Goal: Complete application form

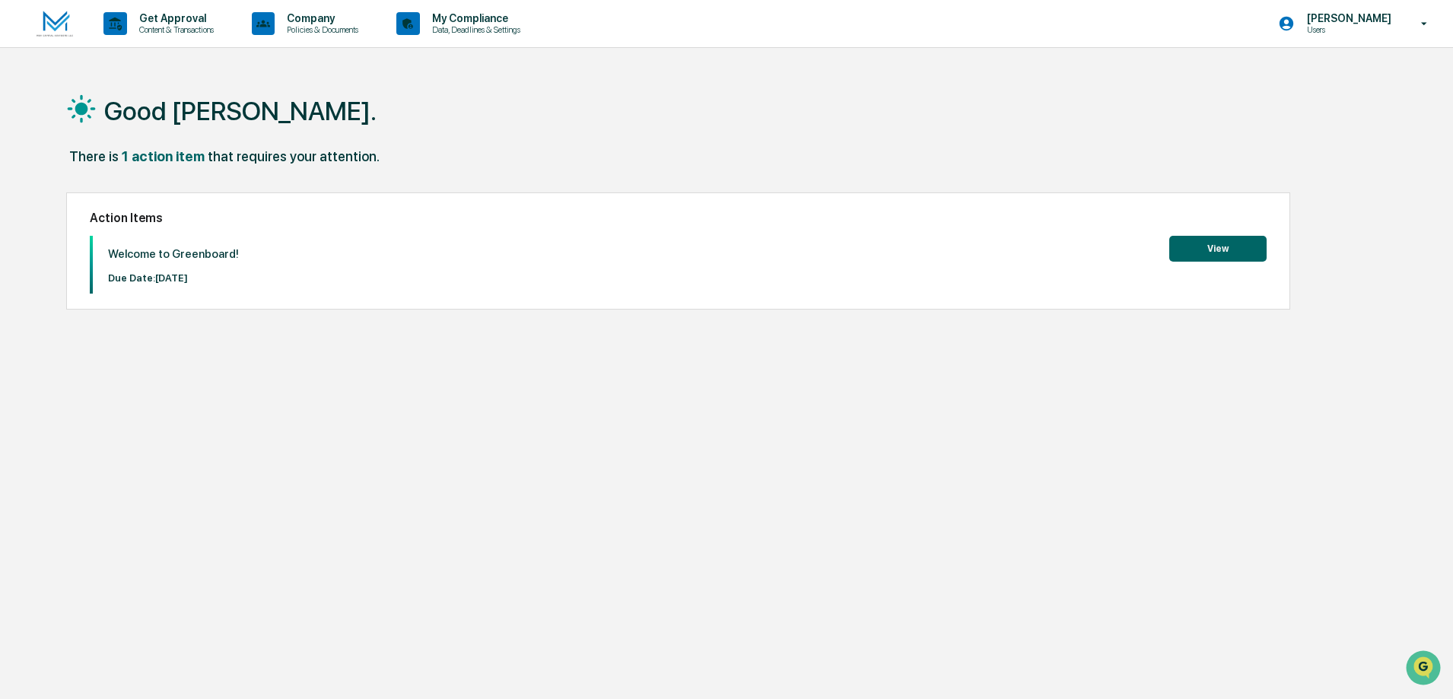
click at [1223, 252] on button "View" at bounding box center [1217, 249] width 97 height 26
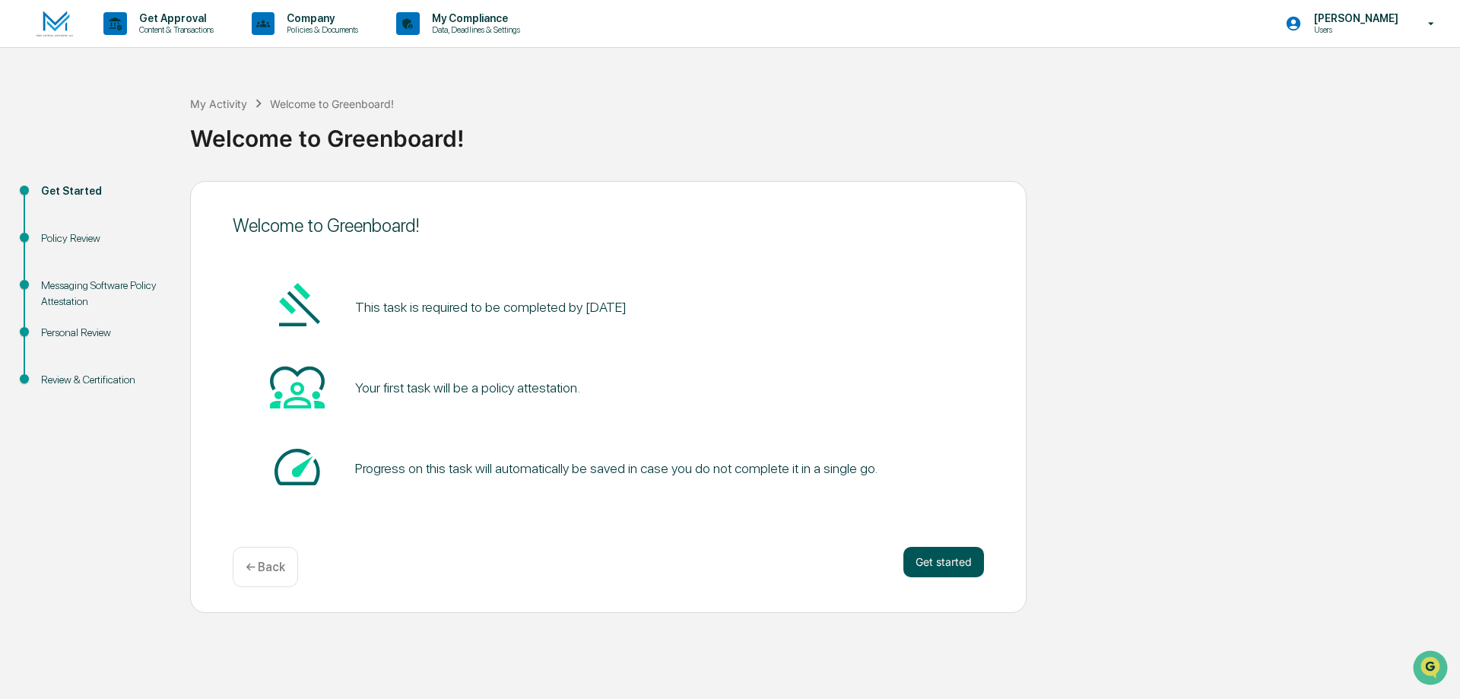
click at [950, 565] on button "Get started" at bounding box center [944, 562] width 81 height 30
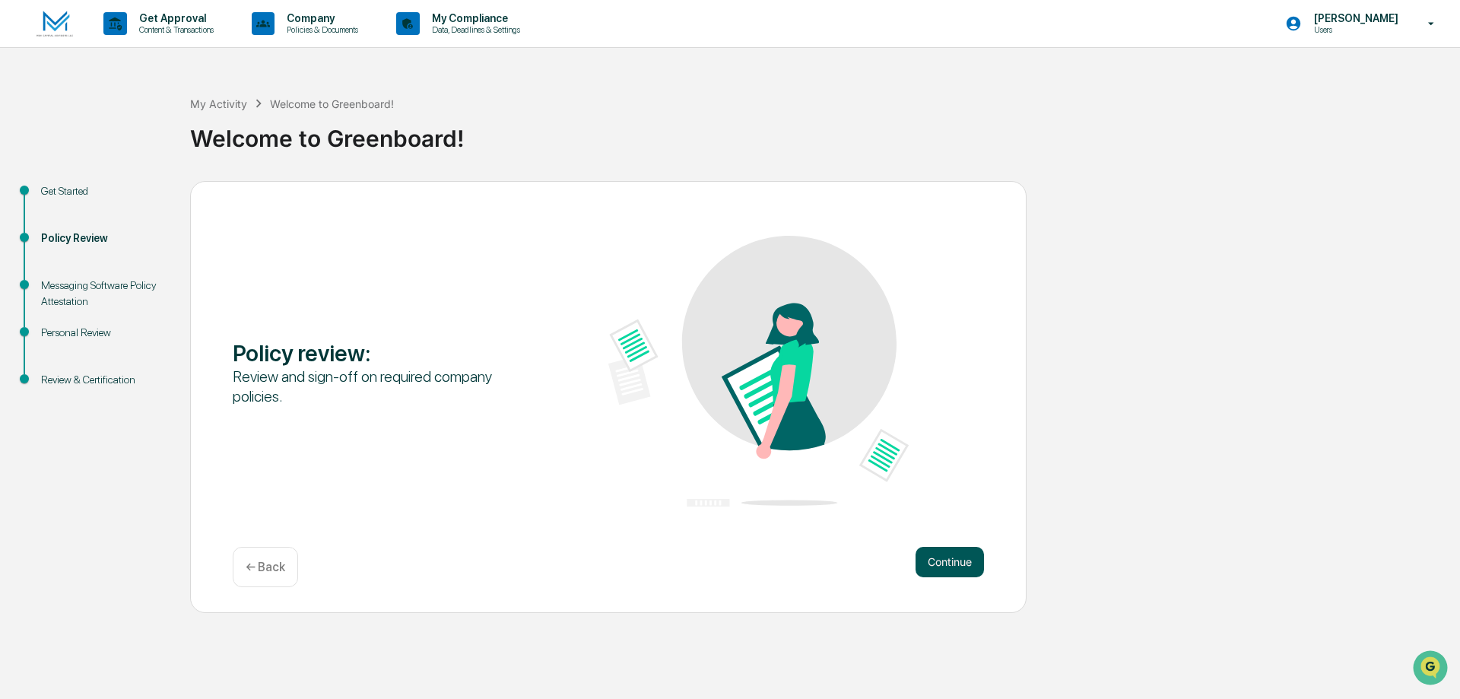
click at [942, 566] on button "Continue" at bounding box center [950, 562] width 68 height 30
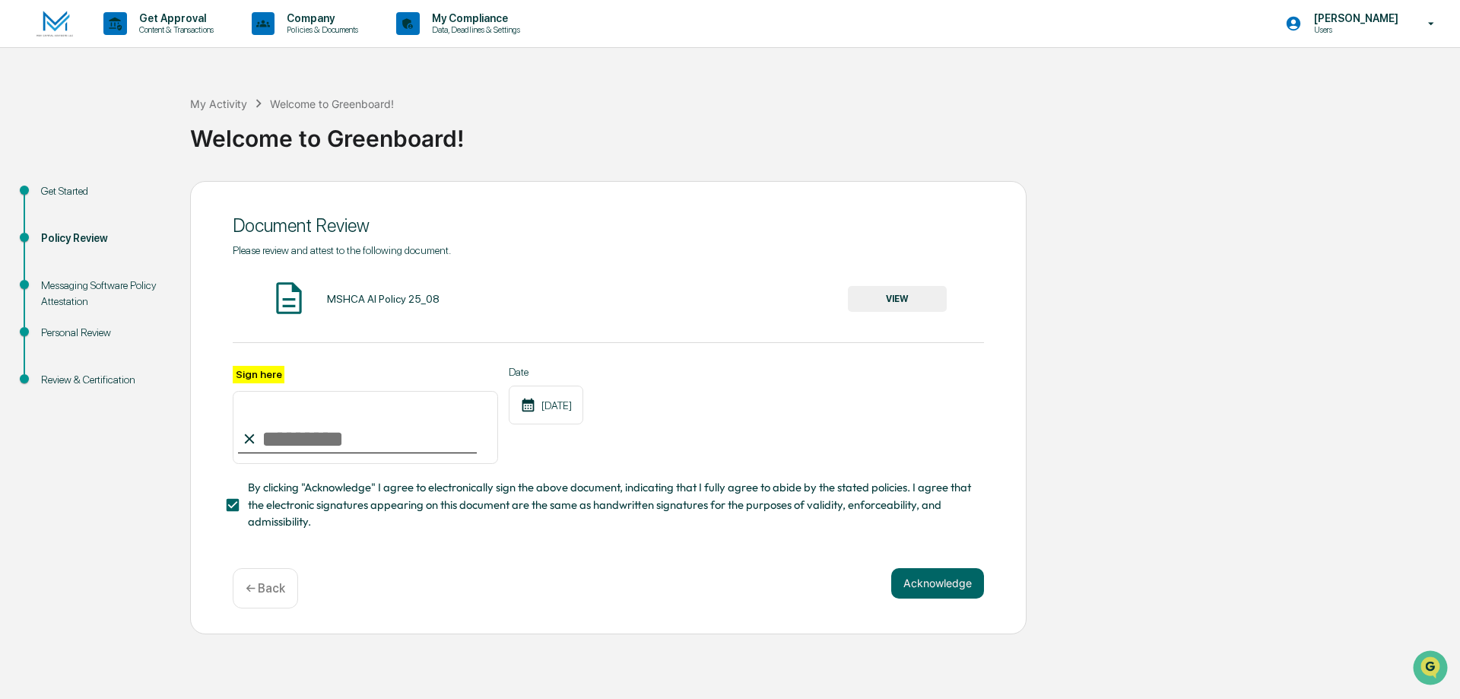
click at [287, 452] on input "Sign here" at bounding box center [365, 427] width 265 height 73
type input "**********"
click at [903, 295] on button "VIEW" at bounding box center [897, 299] width 99 height 26
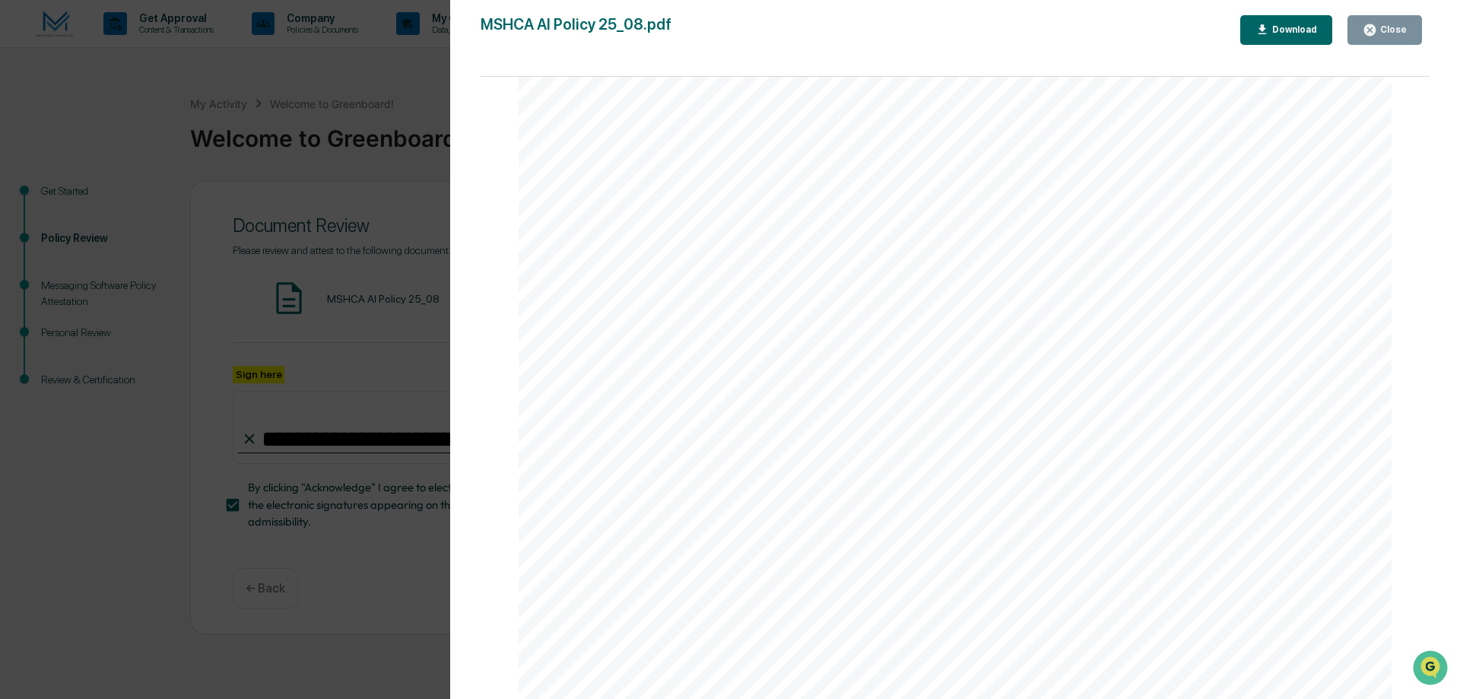
scroll to position [2901, 0]
click at [1385, 31] on div "Close" at bounding box center [1392, 29] width 30 height 11
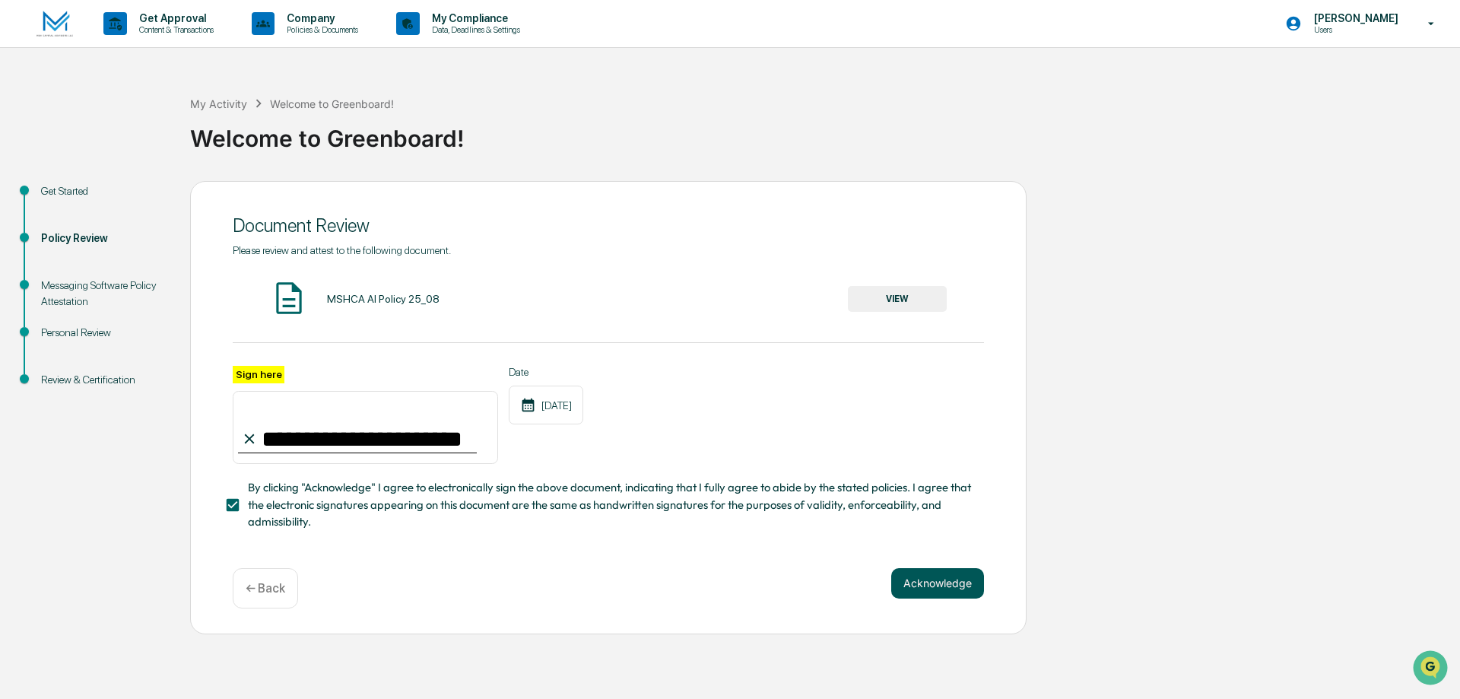
click at [939, 583] on button "Acknowledge" at bounding box center [937, 583] width 93 height 30
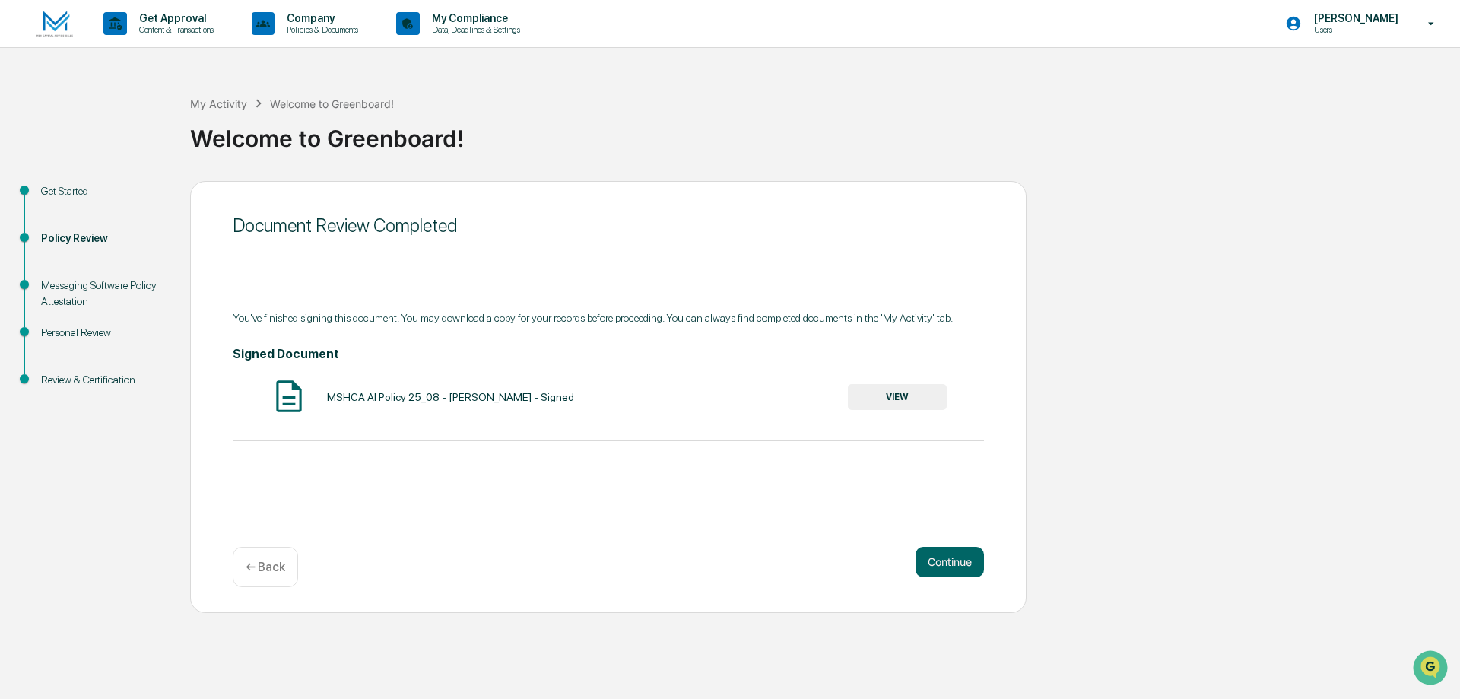
click at [902, 398] on button "VIEW" at bounding box center [897, 397] width 99 height 26
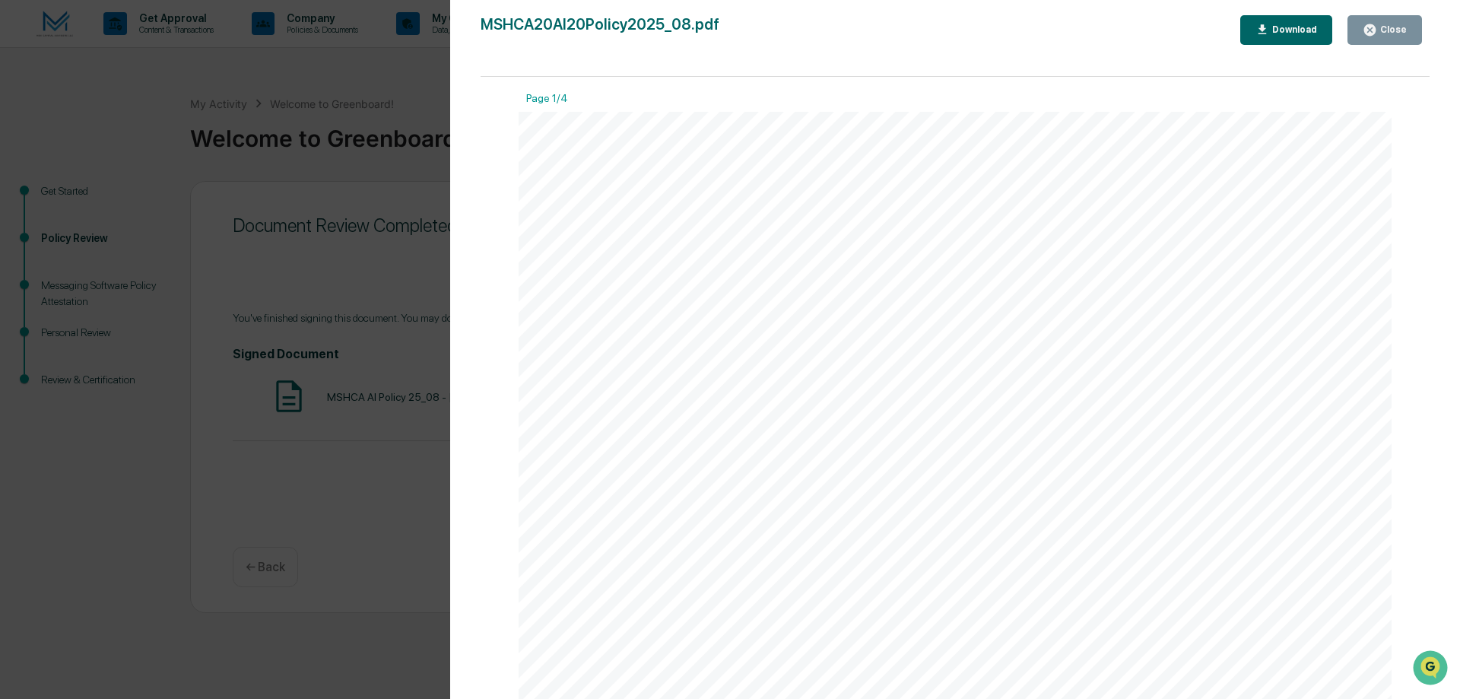
click at [1289, 27] on div "Download" at bounding box center [1293, 29] width 48 height 11
click at [884, 181] on div "AI Policy Generative Artificial Intelligence MSH Capital Advisors LLC 23350 N. …" at bounding box center [955, 677] width 873 height 1130
click at [1396, 34] on div "Close" at bounding box center [1392, 29] width 30 height 11
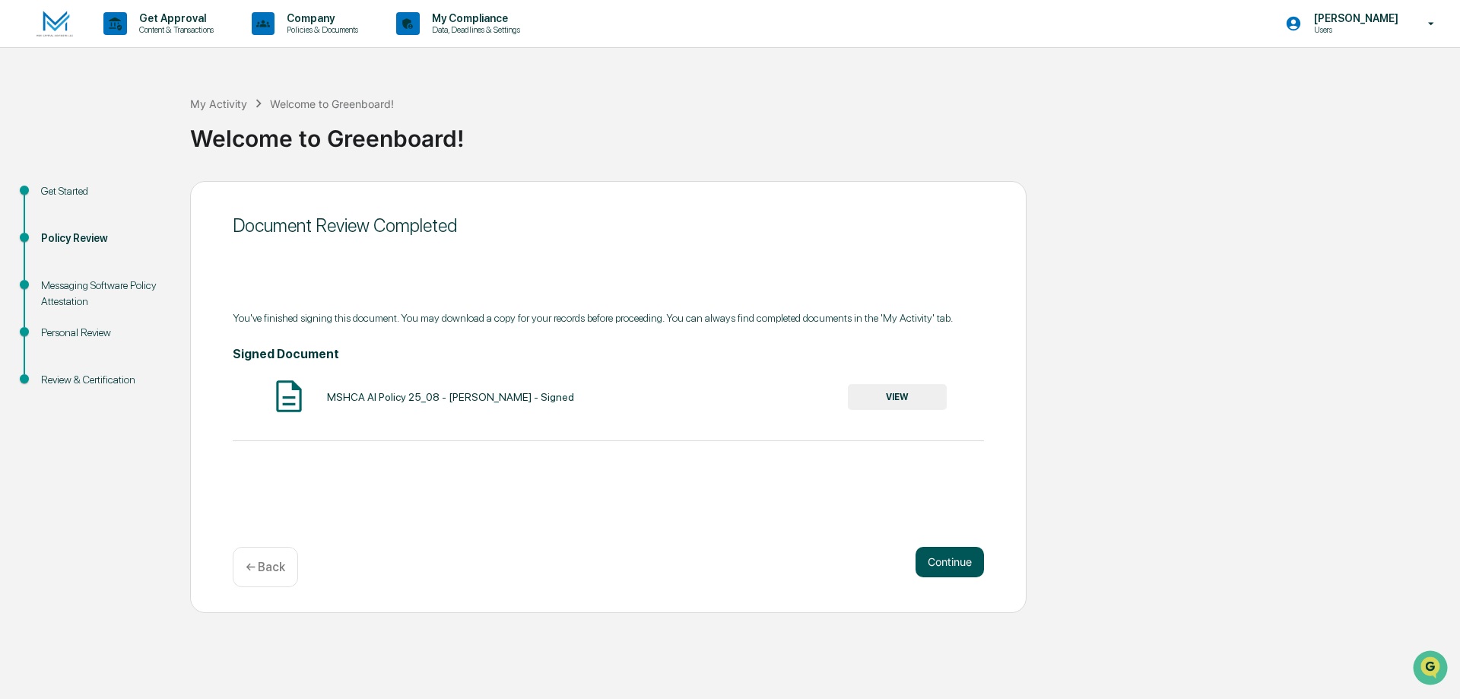
click at [958, 564] on button "Continue" at bounding box center [950, 562] width 68 height 30
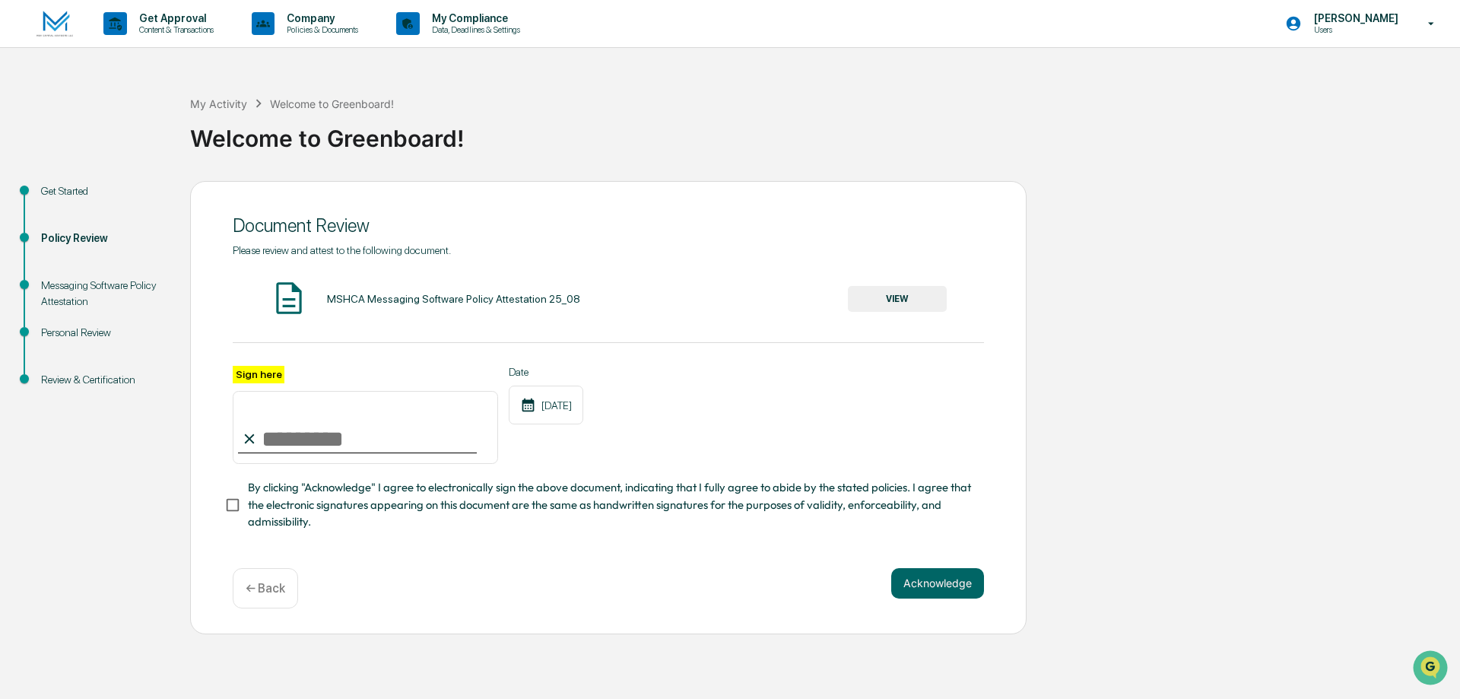
click at [284, 442] on input "Sign here" at bounding box center [365, 427] width 265 height 73
type input "**********"
click at [896, 293] on button "VIEW" at bounding box center [897, 299] width 99 height 26
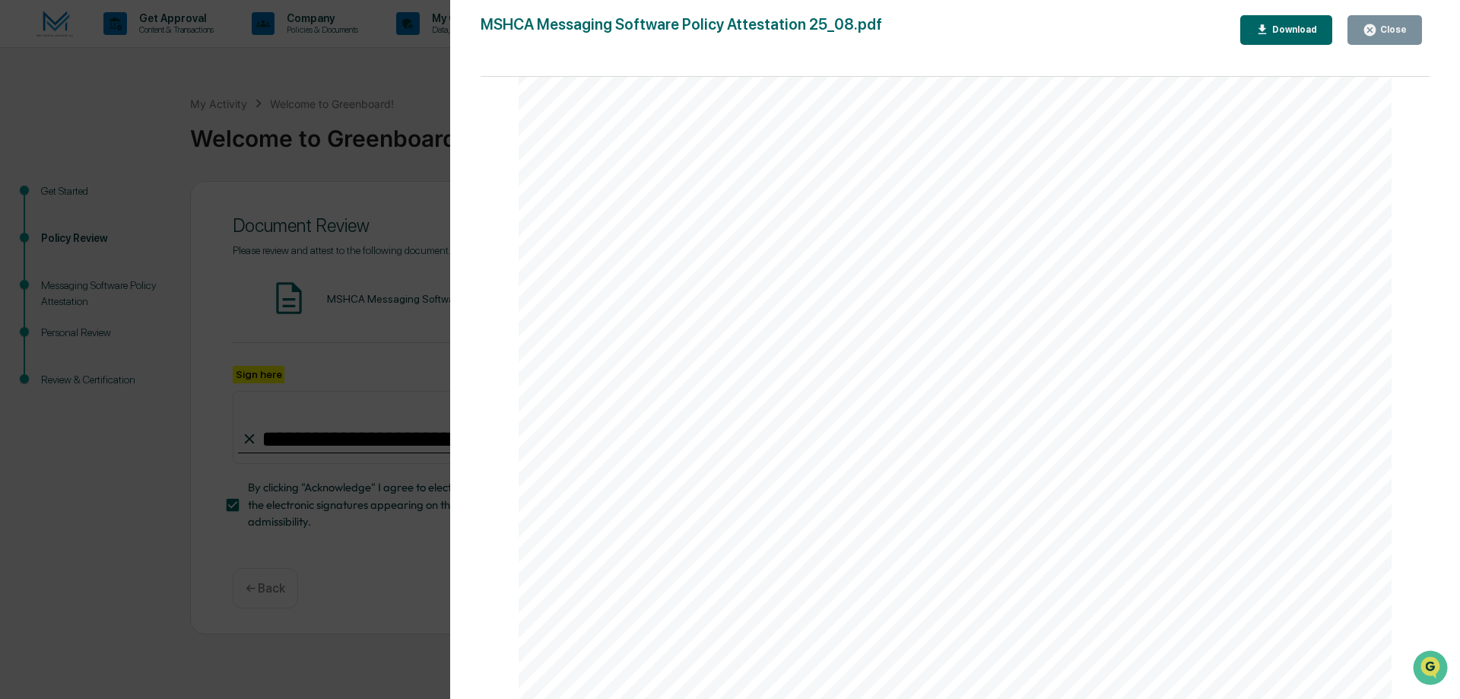
click at [1396, 27] on div "Close" at bounding box center [1392, 29] width 30 height 11
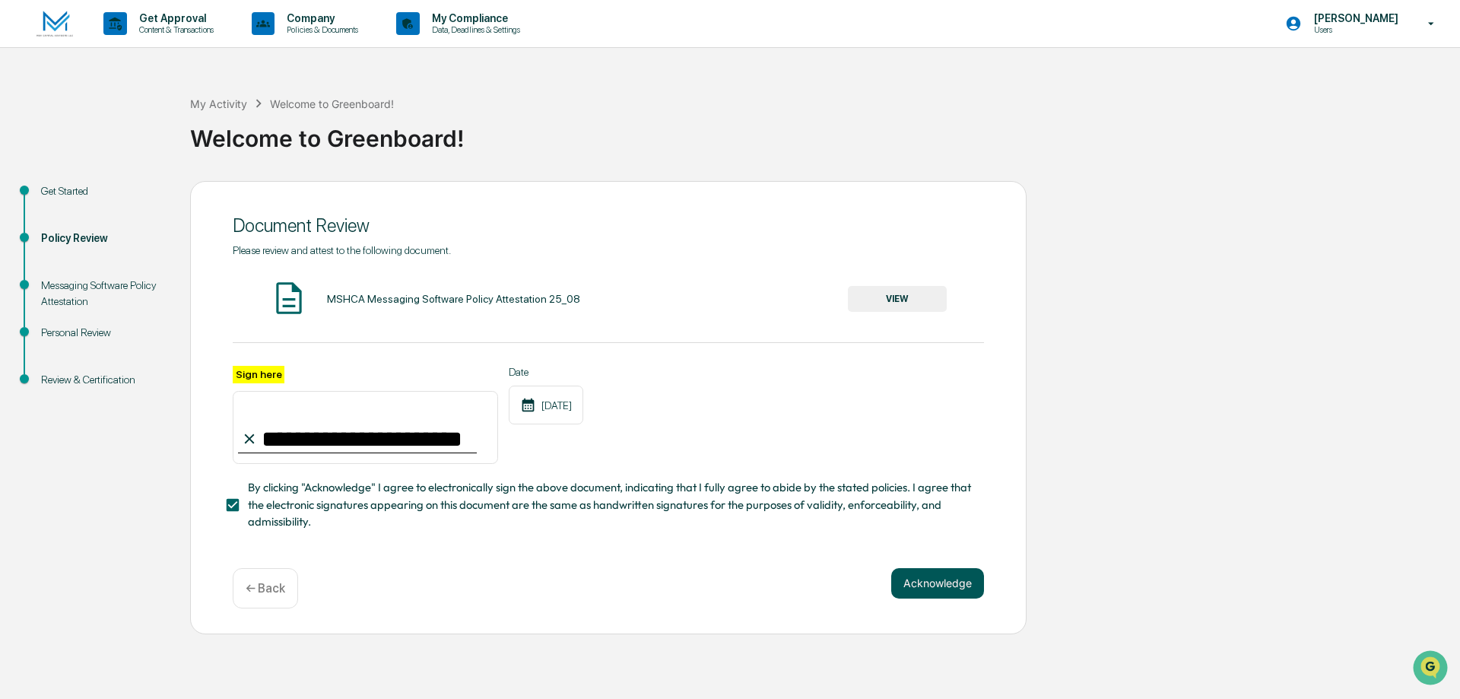
click at [934, 586] on button "Acknowledge" at bounding box center [937, 583] width 93 height 30
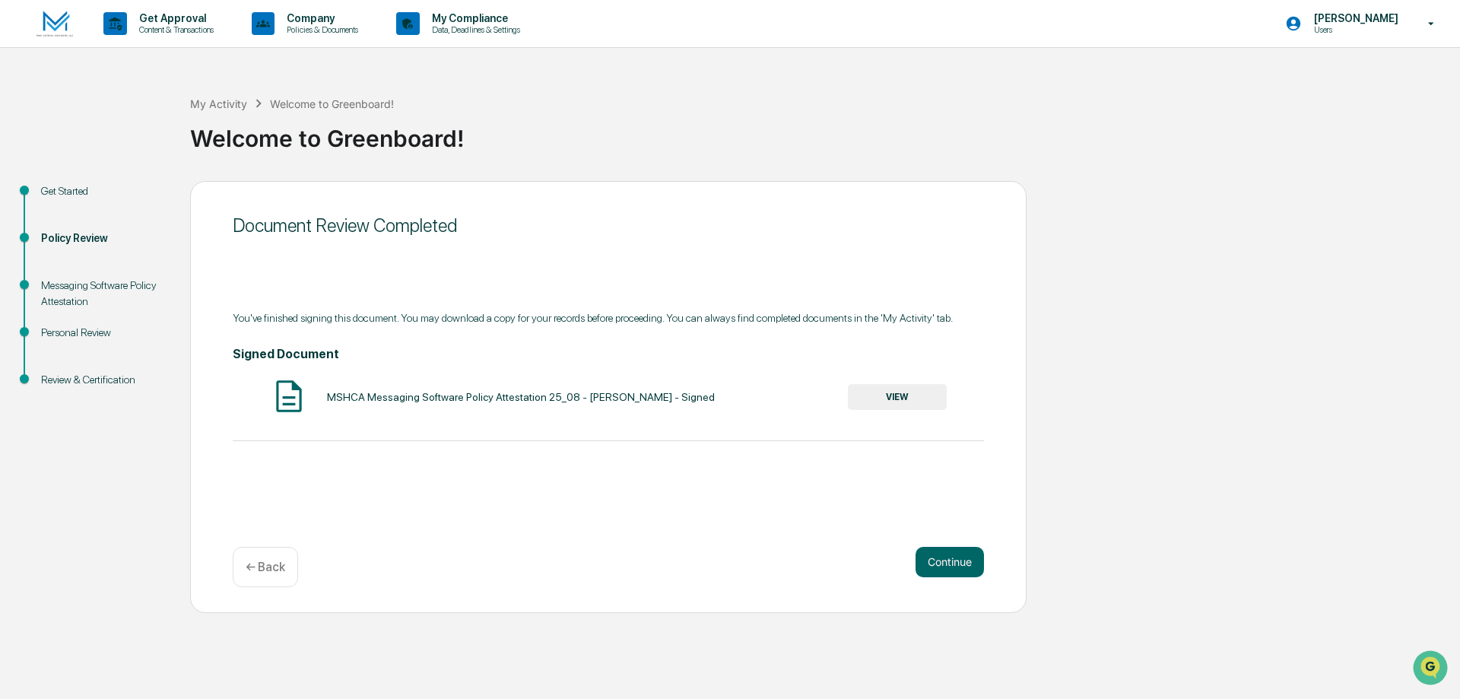
click at [900, 395] on button "VIEW" at bounding box center [897, 397] width 99 height 26
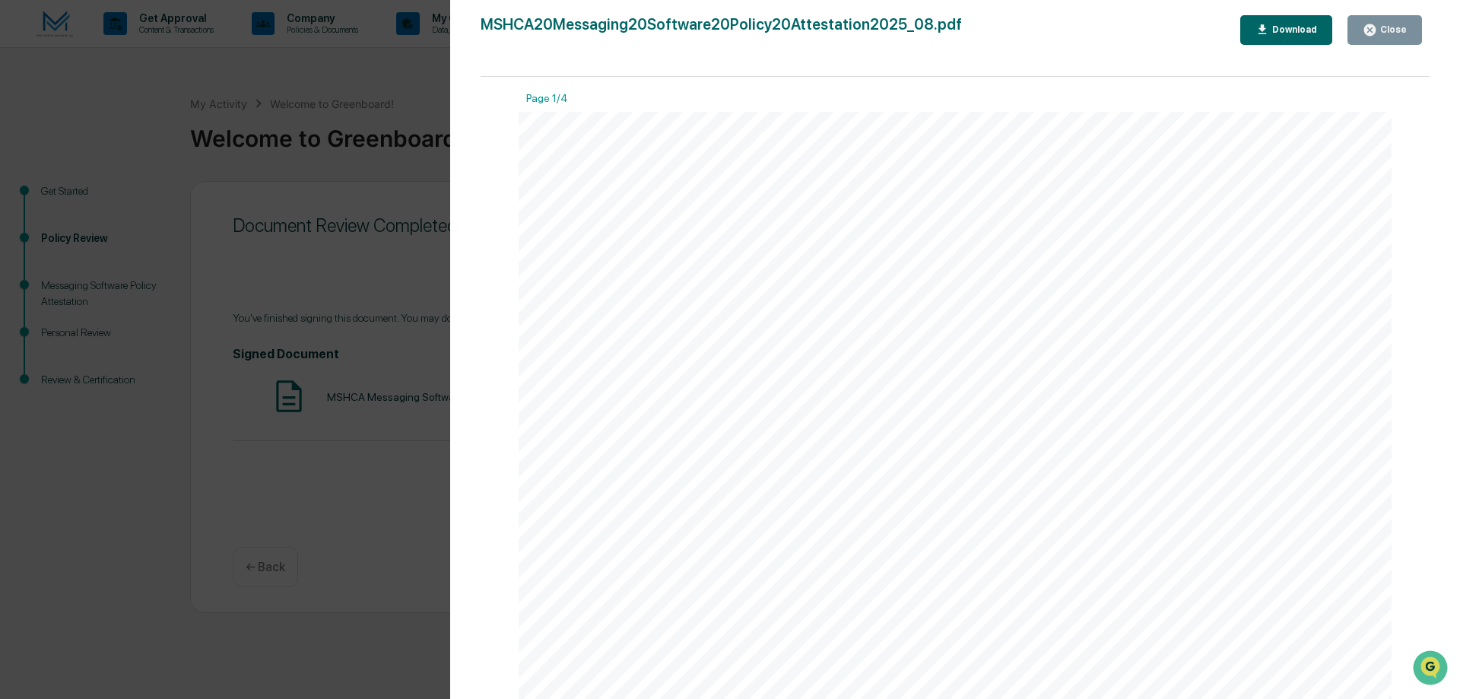
click at [1288, 29] on div "Download" at bounding box center [1293, 29] width 48 height 11
click at [1388, 24] on div "Close" at bounding box center [1385, 30] width 44 height 14
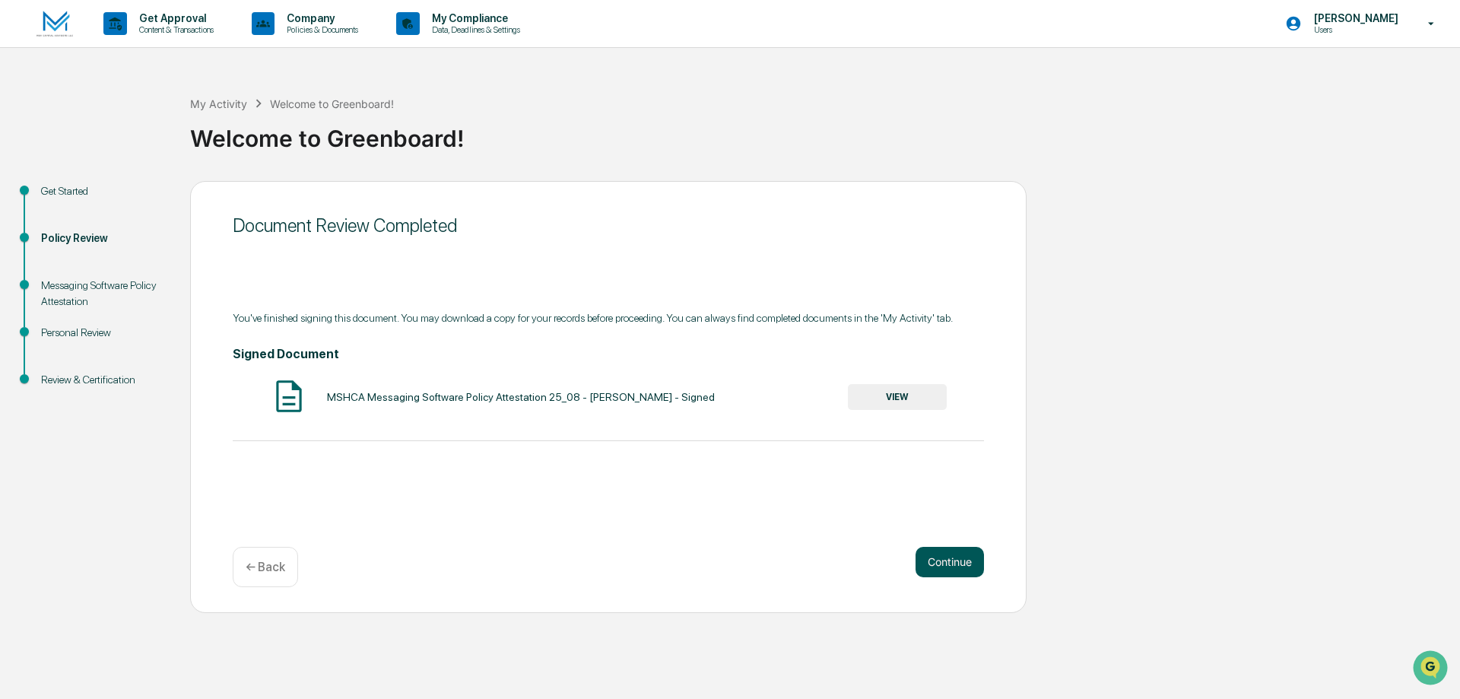
click at [954, 563] on button "Continue" at bounding box center [950, 562] width 68 height 30
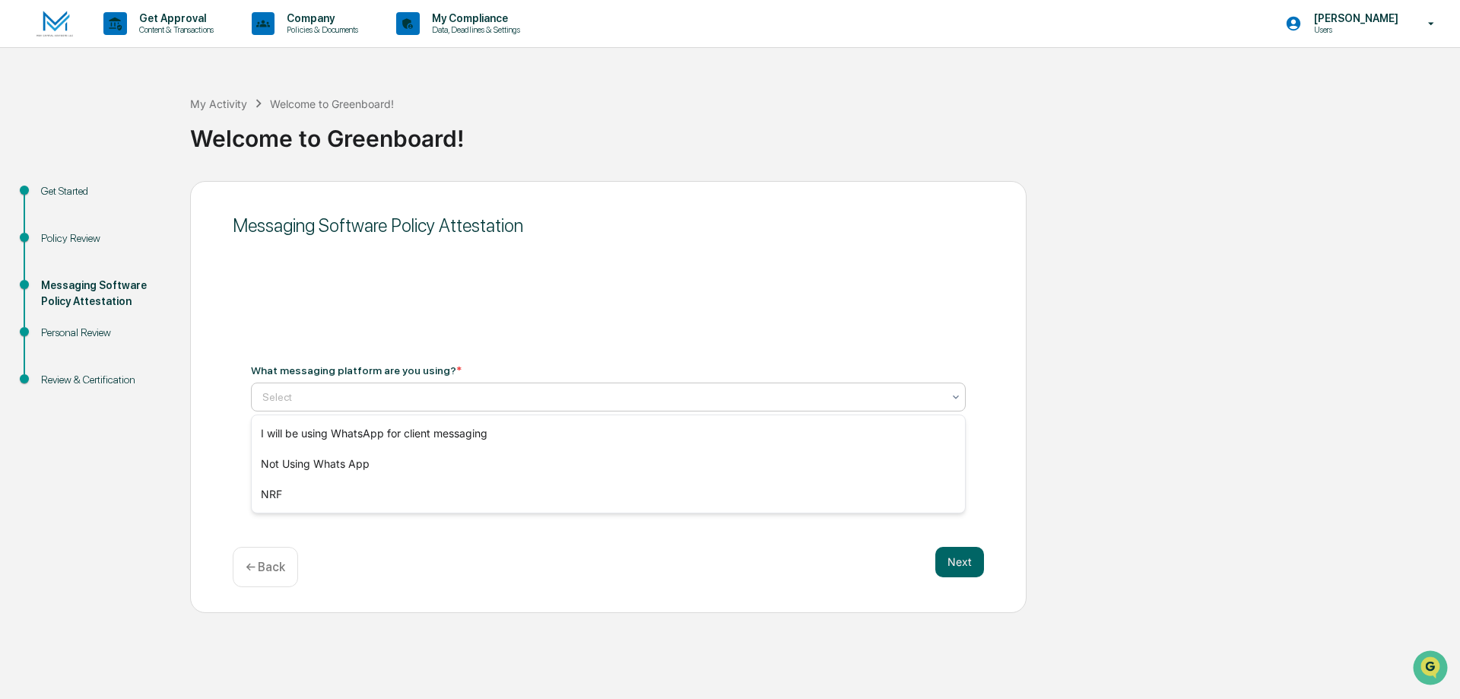
click at [953, 395] on icon at bounding box center [956, 397] width 12 height 12
click at [466, 430] on div "I will be using WhatsApp for client messaging" at bounding box center [608, 433] width 713 height 30
click at [963, 563] on button "Next" at bounding box center [959, 562] width 49 height 30
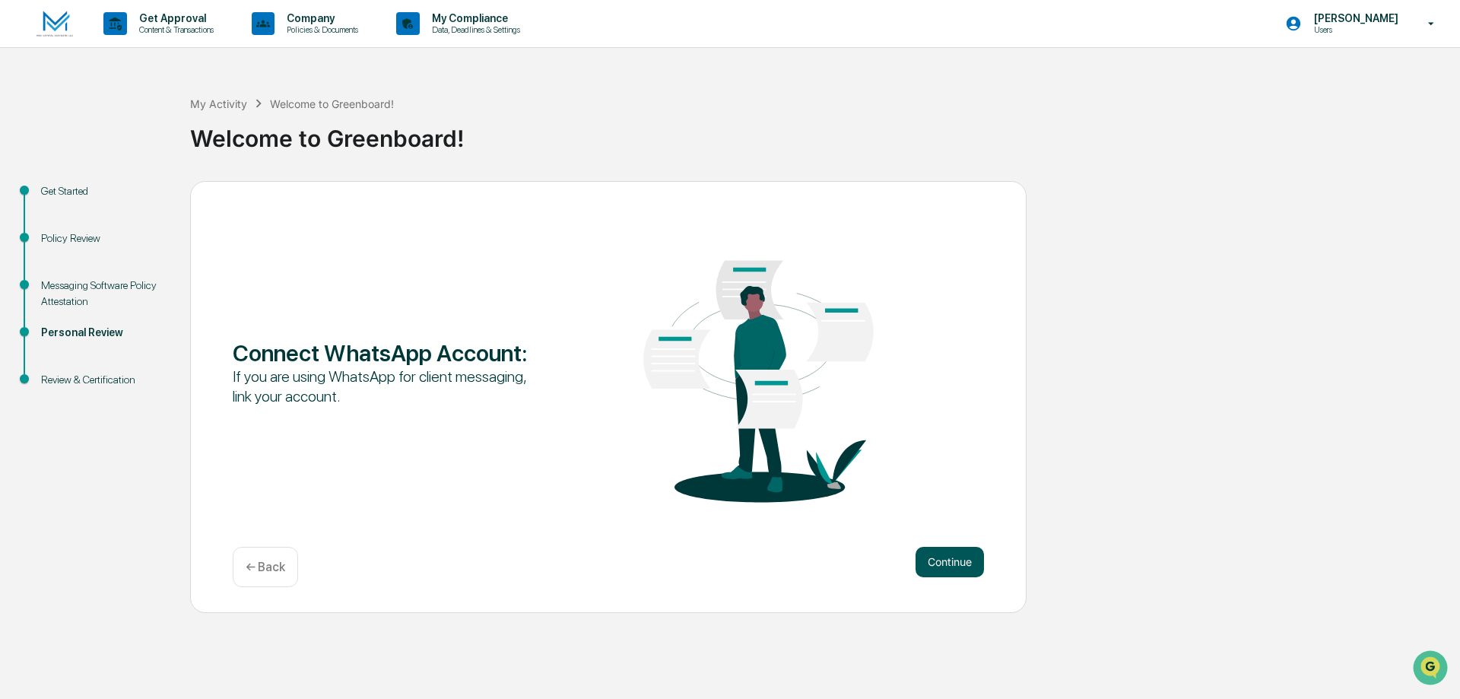
click at [957, 559] on button "Continue" at bounding box center [950, 562] width 68 height 30
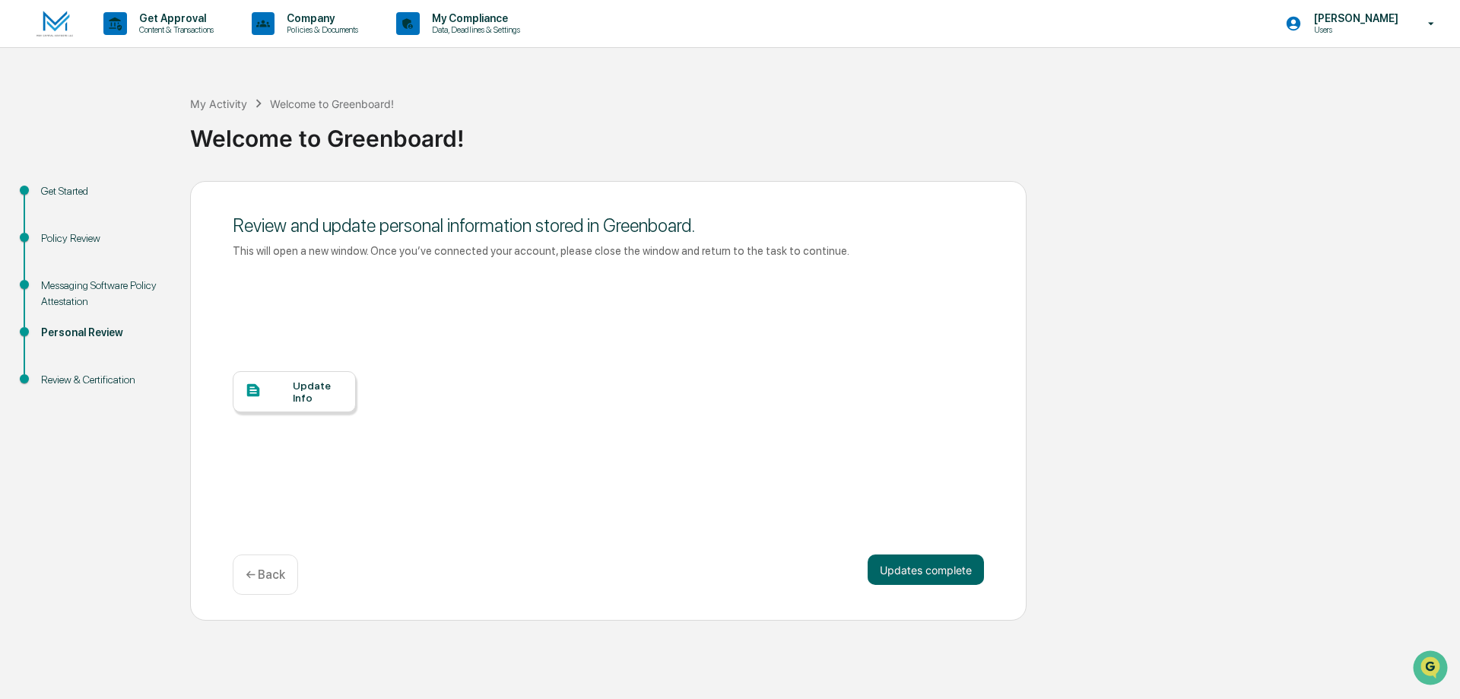
click at [306, 389] on div "Update Info" at bounding box center [318, 392] width 51 height 24
click at [951, 570] on button "Updates complete" at bounding box center [926, 569] width 116 height 30
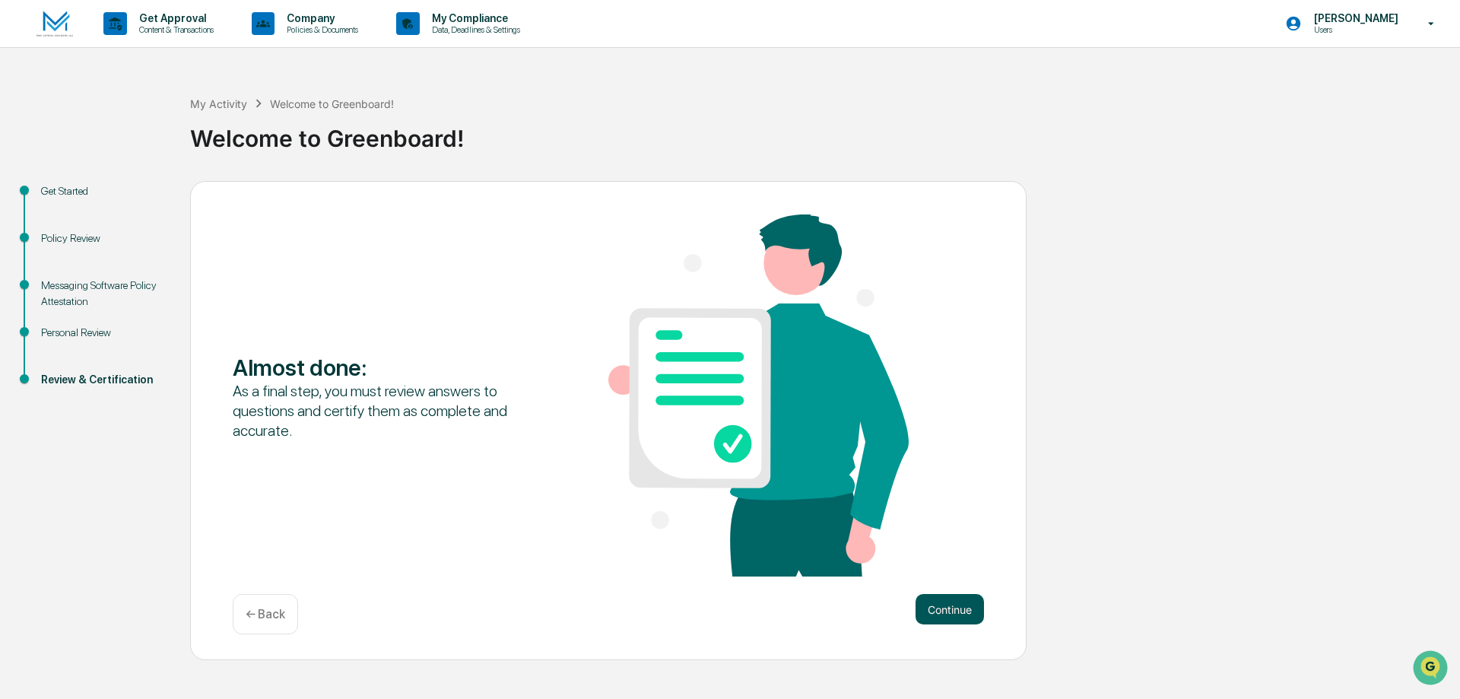
click at [957, 611] on button "Continue" at bounding box center [950, 609] width 68 height 30
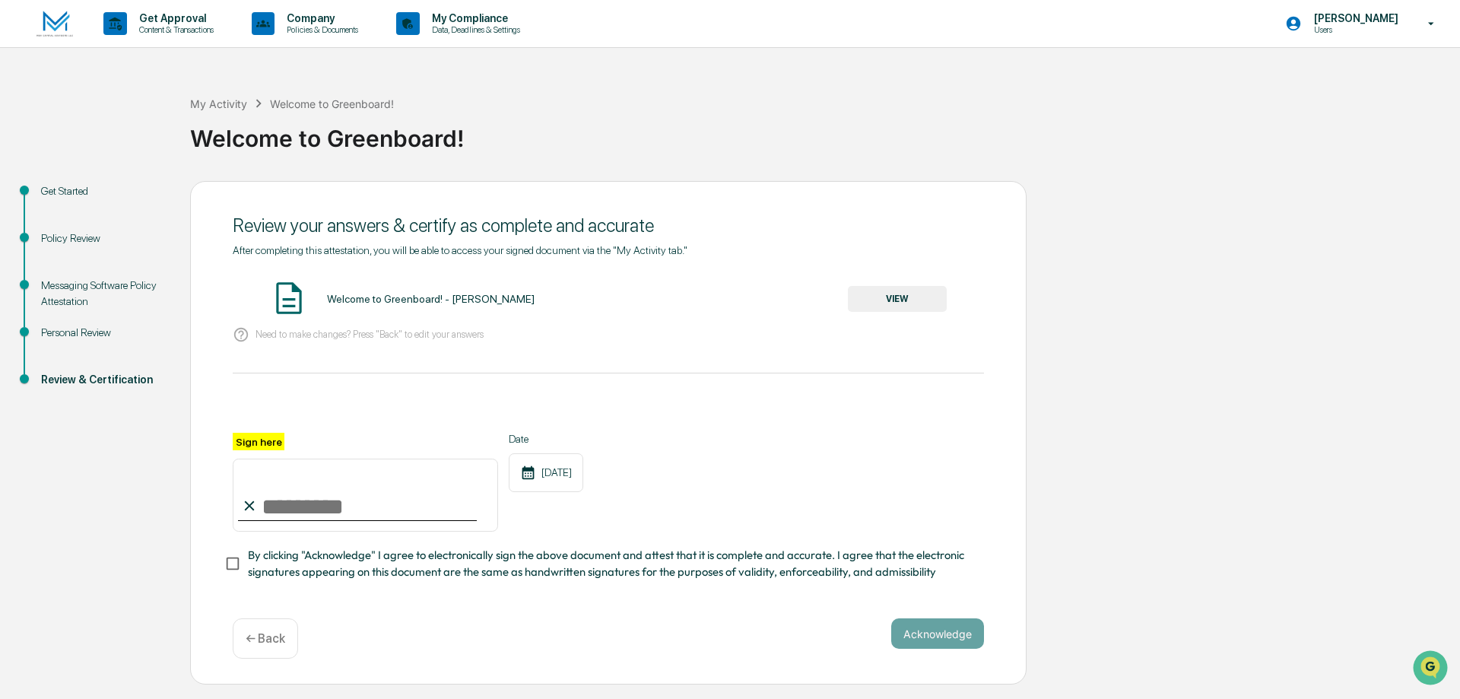
click at [891, 297] on button "VIEW" at bounding box center [897, 299] width 99 height 26
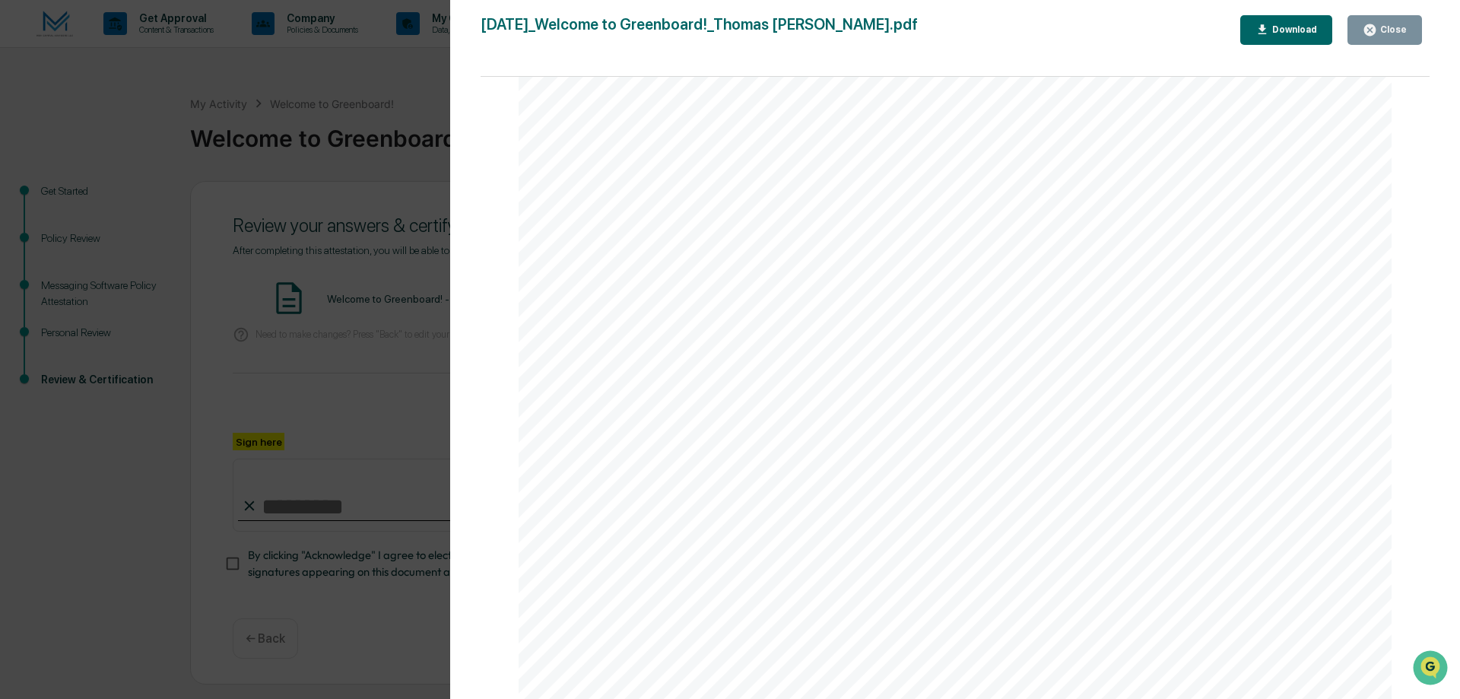
scroll to position [0, 0]
click at [1396, 26] on div "Close" at bounding box center [1392, 29] width 30 height 11
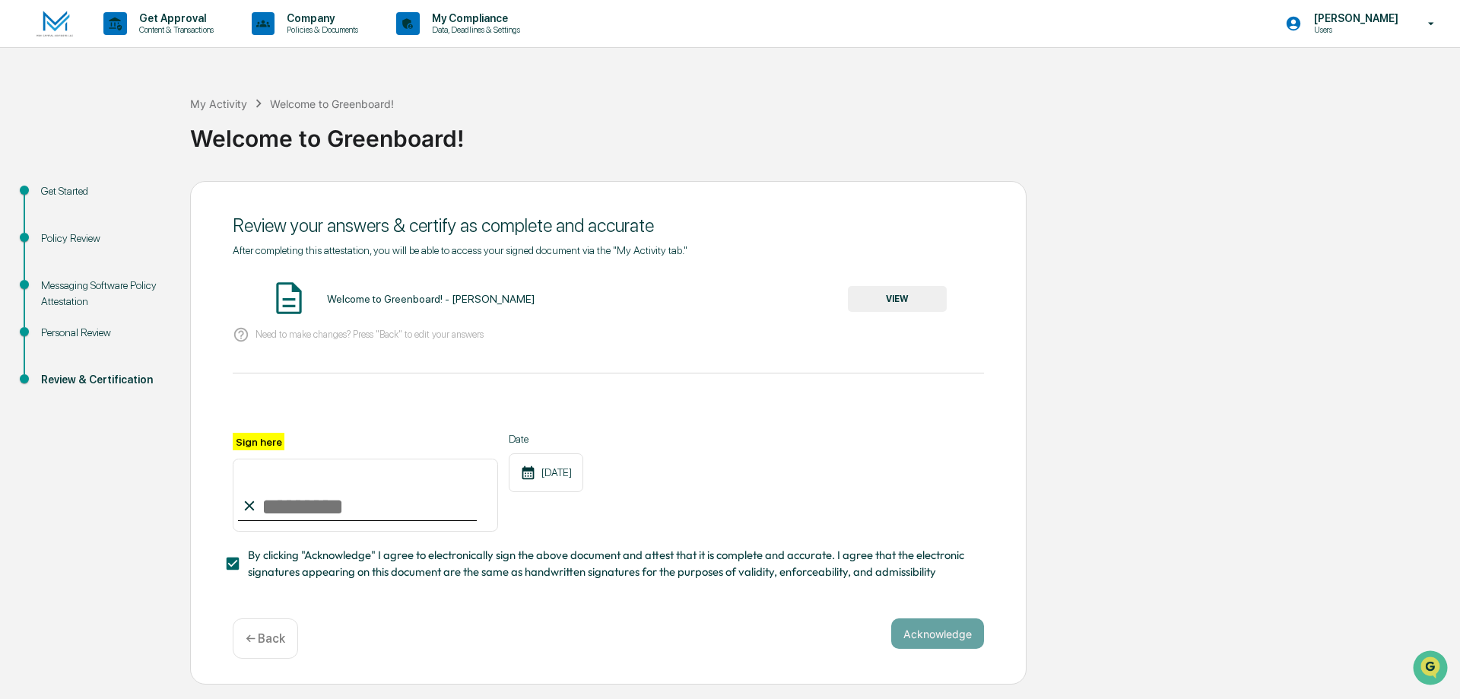
click at [373, 608] on div "Review your answers & certify as complete and accurate After completing this at…" at bounding box center [608, 433] width 837 height 504
click at [307, 513] on input "Sign here" at bounding box center [365, 495] width 265 height 73
type input "**********"
click at [946, 642] on button "Acknowledge" at bounding box center [937, 633] width 93 height 30
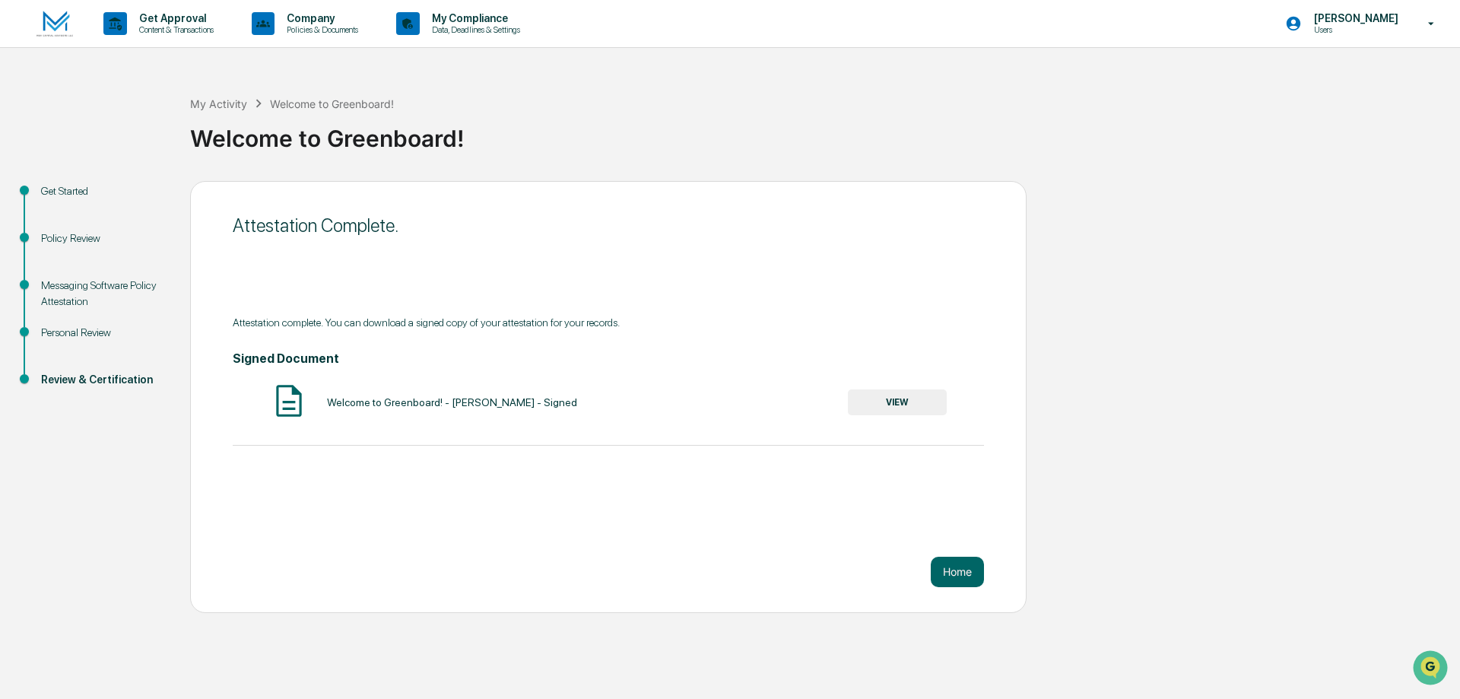
click at [890, 408] on button "VIEW" at bounding box center [897, 402] width 99 height 26
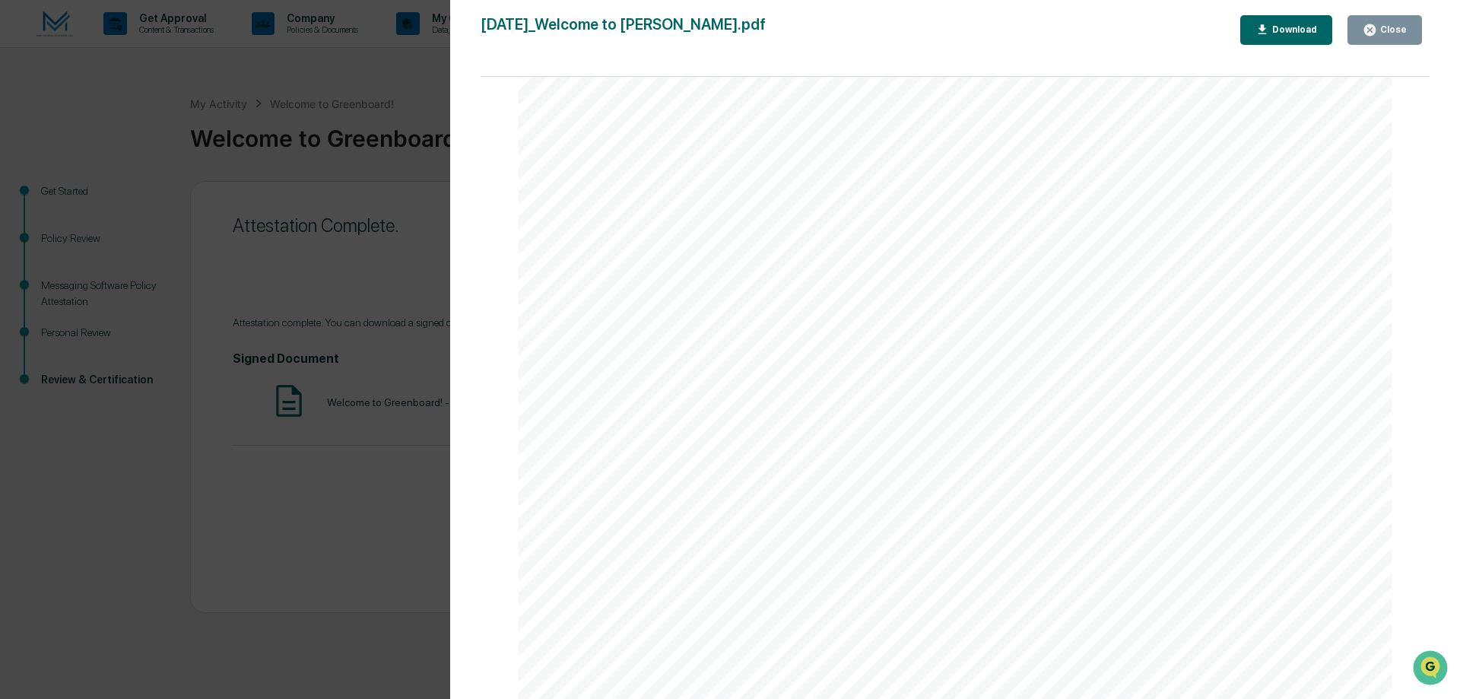
scroll to position [2817, 0]
click at [1297, 30] on div "Download" at bounding box center [1293, 29] width 48 height 11
click at [1390, 31] on div "Close" at bounding box center [1392, 29] width 30 height 11
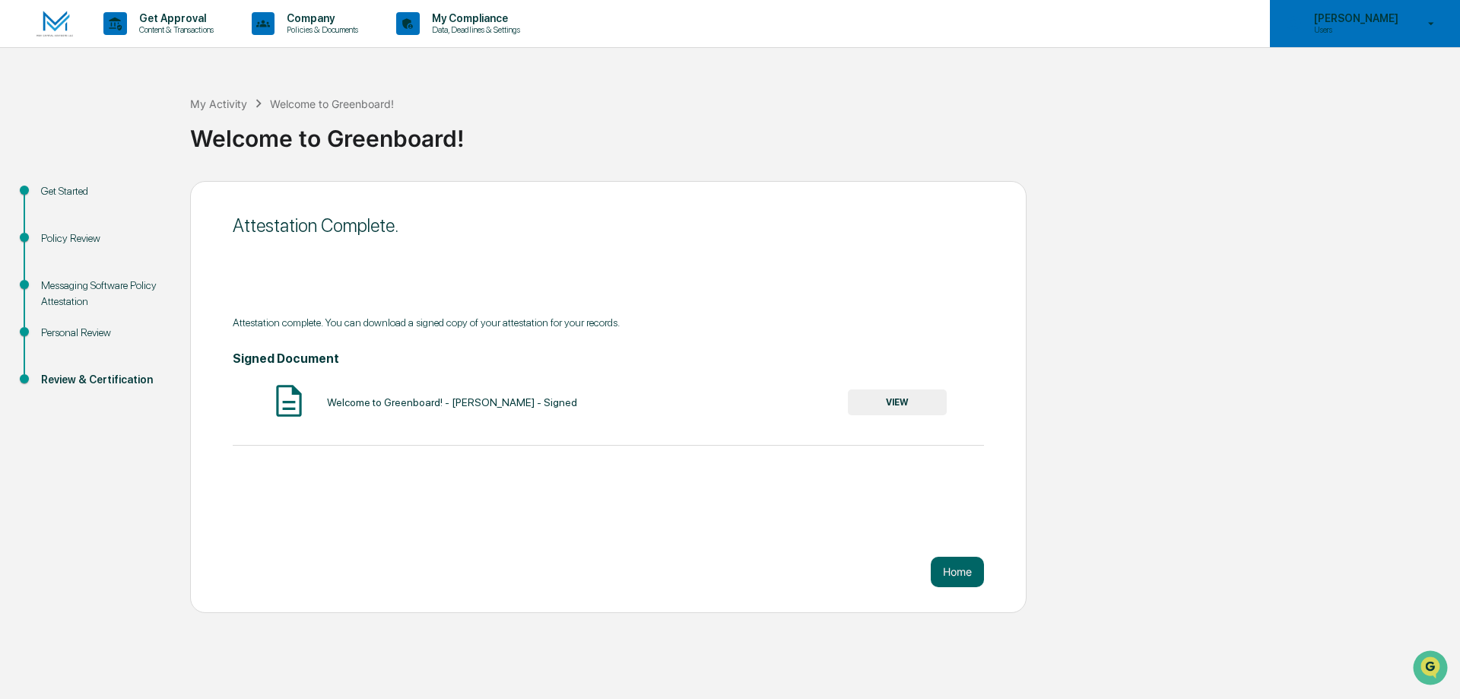
click at [1429, 27] on icon at bounding box center [1431, 24] width 27 height 14
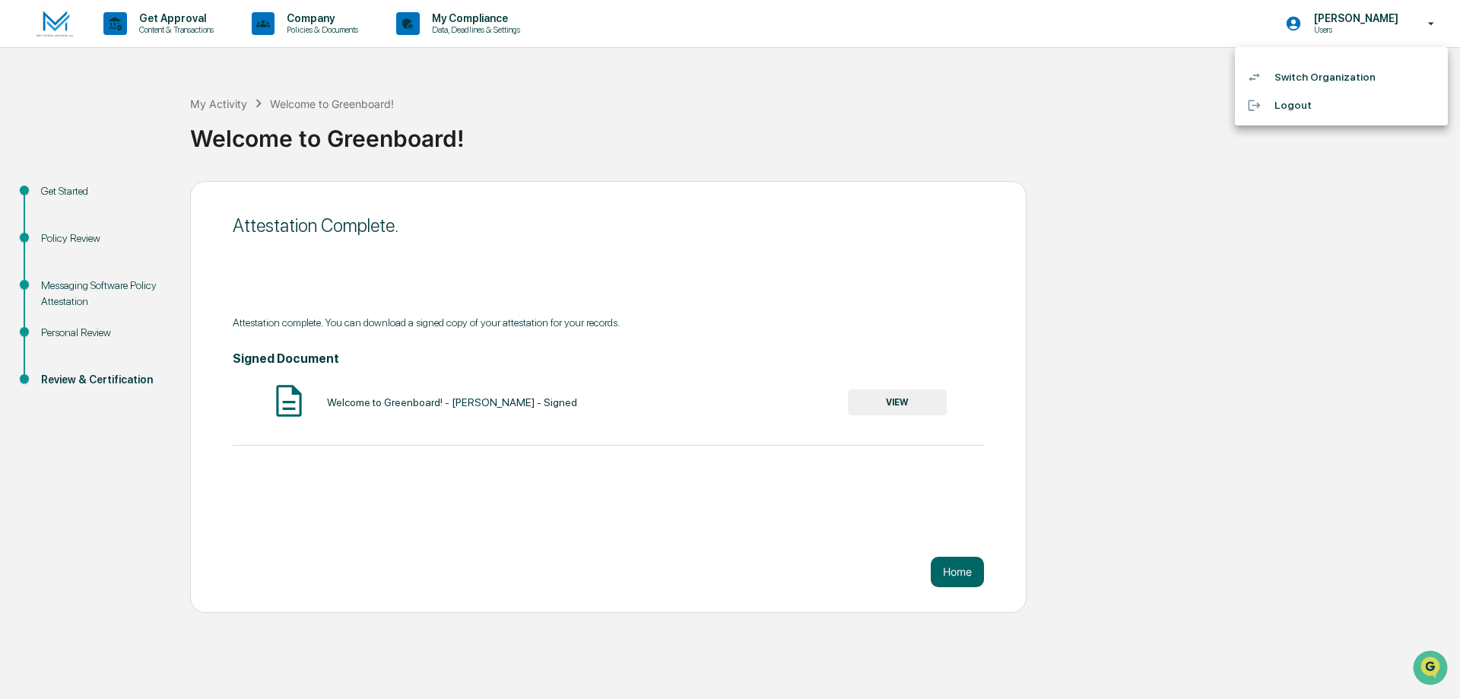
click at [1294, 109] on li "Logout" at bounding box center [1341, 105] width 213 height 28
